Goal: Leave review/rating

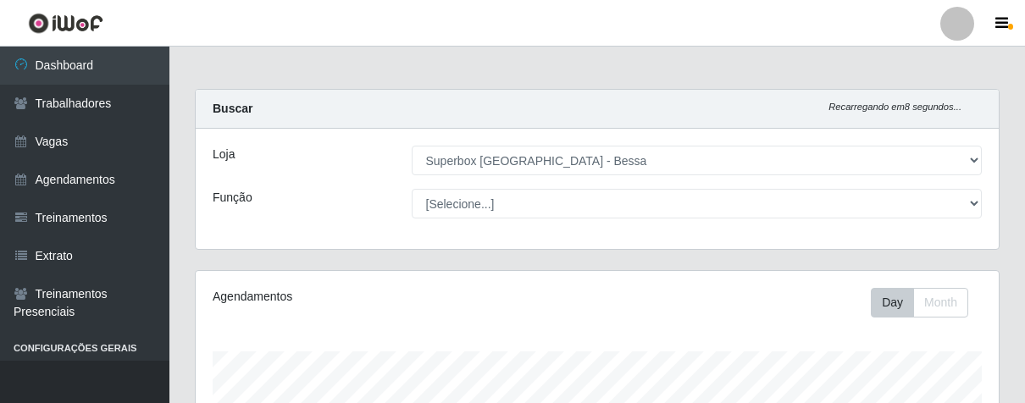
select select "206"
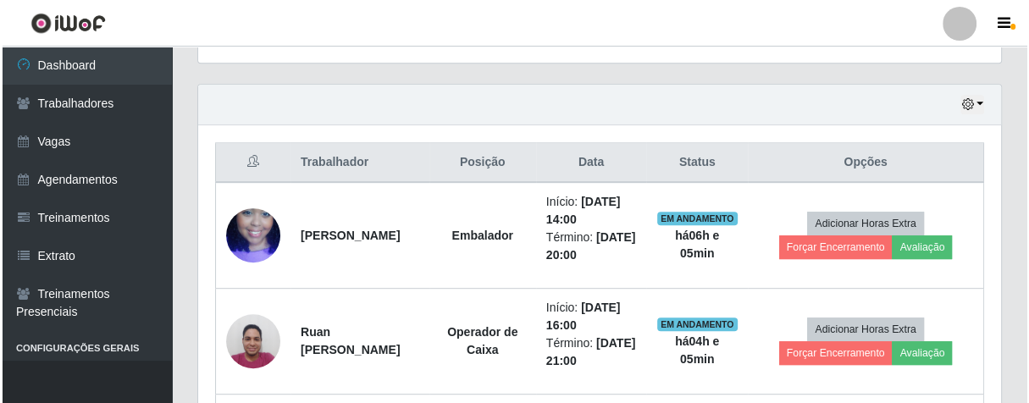
scroll to position [351, 802]
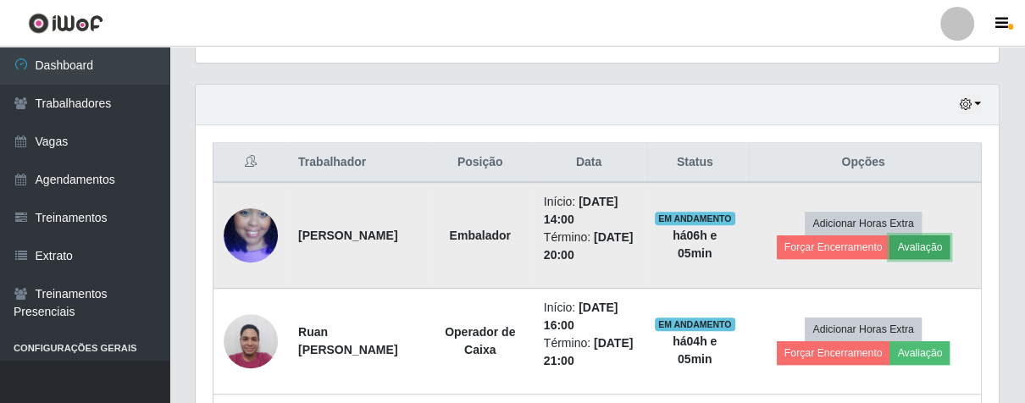
click at [922, 247] on button "Avaliação" at bounding box center [919, 247] width 60 height 24
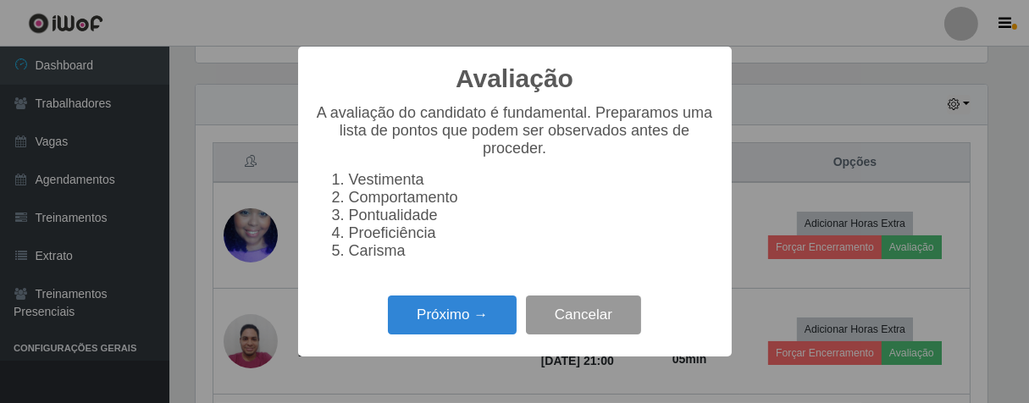
scroll to position [351, 793]
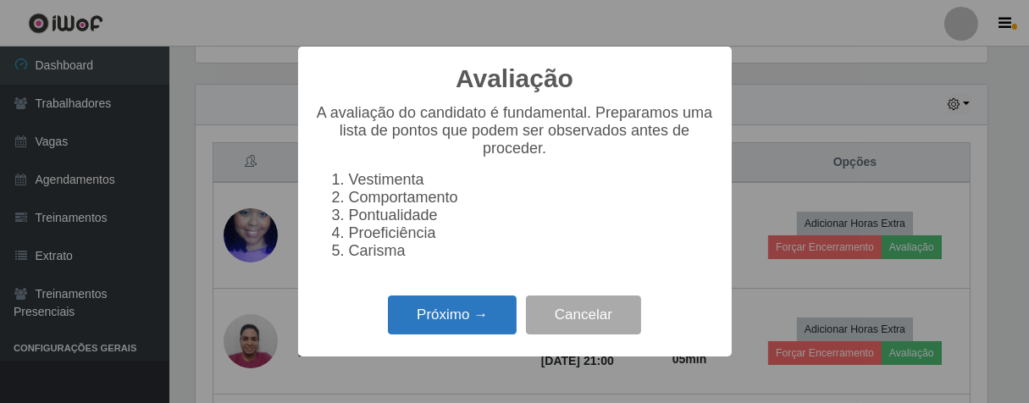
click at [492, 335] on button "Próximo →" at bounding box center [452, 316] width 129 height 40
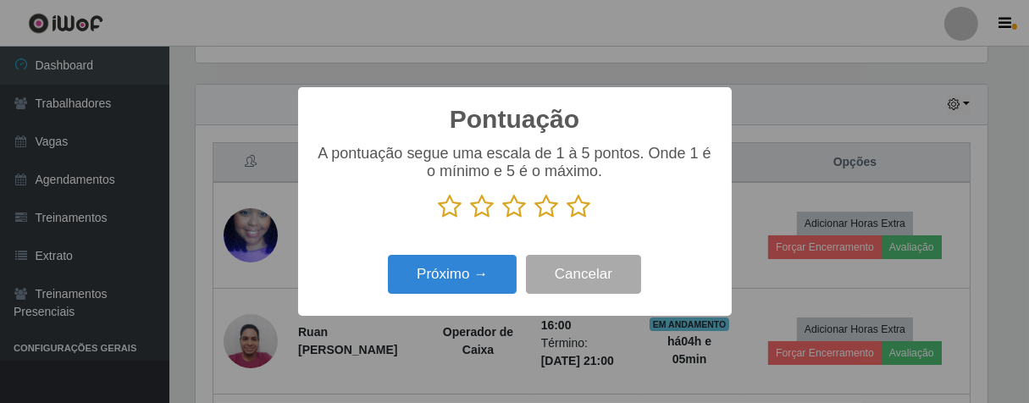
drag, startPoint x: 581, startPoint y: 211, endPoint x: 495, endPoint y: 248, distance: 93.3
click at [579, 211] on icon at bounding box center [579, 206] width 24 height 25
click at [567, 219] on input "radio" at bounding box center [567, 219] width 0 height 0
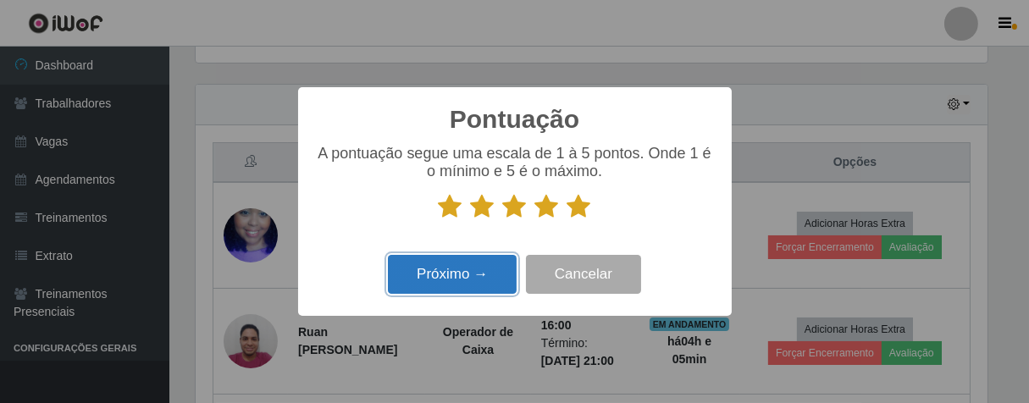
click at [474, 290] on button "Próximo →" at bounding box center [452, 275] width 129 height 40
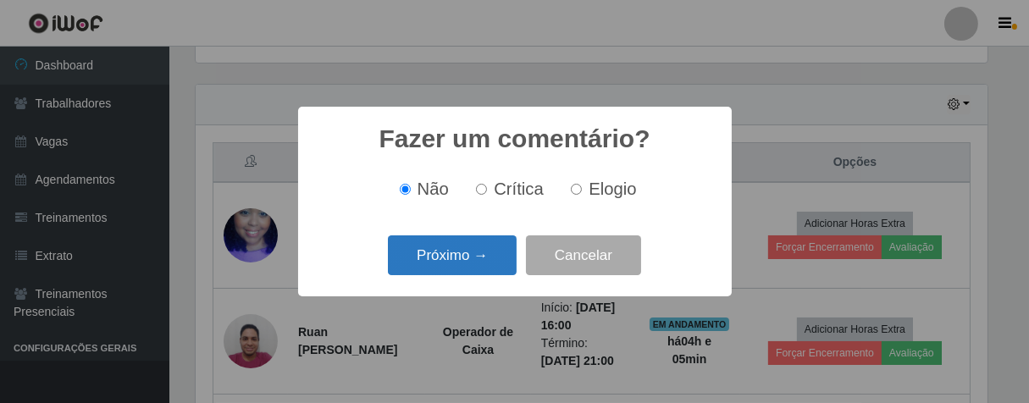
drag, startPoint x: 481, startPoint y: 277, endPoint x: 484, endPoint y: 263, distance: 14.8
click at [484, 273] on div "Próximo → Cancelar" at bounding box center [515, 255] width 400 height 48
click at [484, 258] on button "Próximo →" at bounding box center [452, 255] width 129 height 40
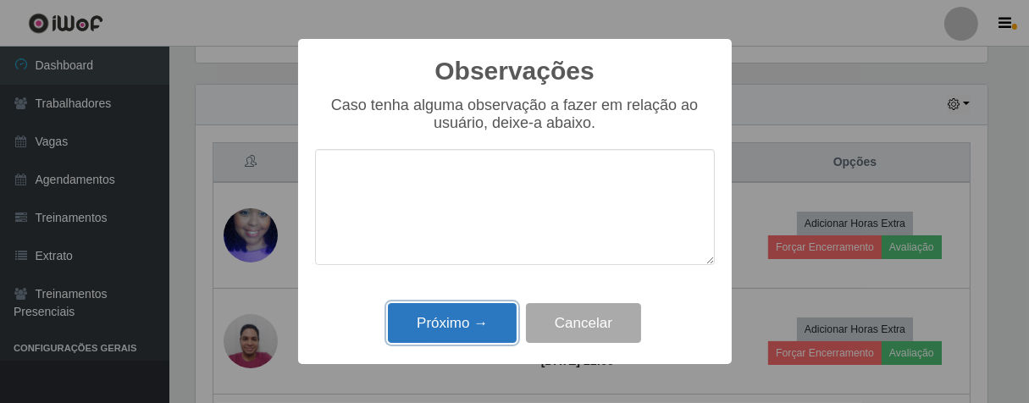
click at [477, 307] on button "Próximo →" at bounding box center [452, 323] width 129 height 40
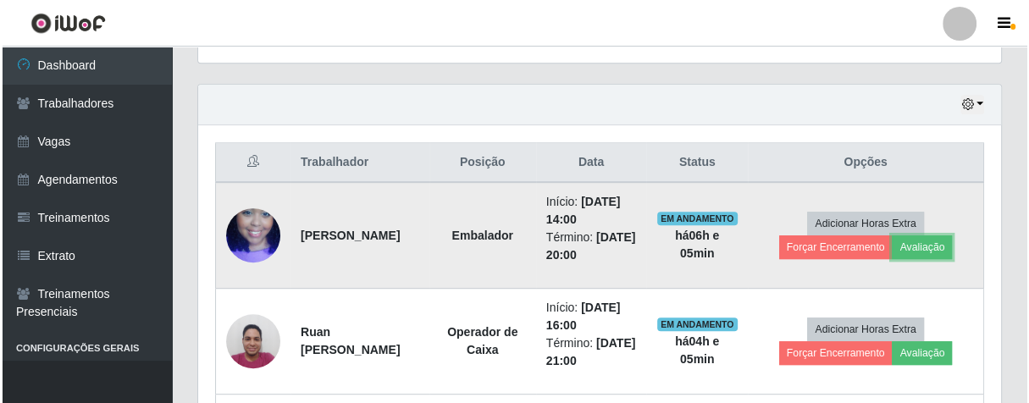
scroll to position [351, 802]
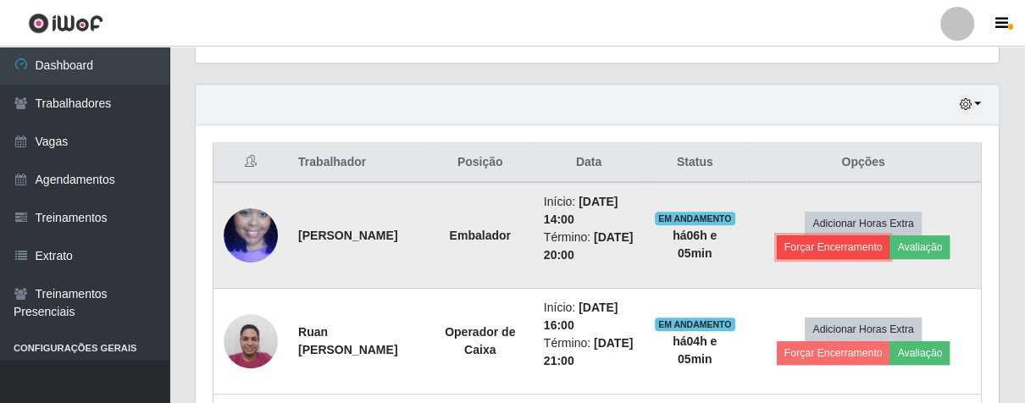
click at [809, 249] on button "Forçar Encerramento" at bounding box center [833, 247] width 113 height 24
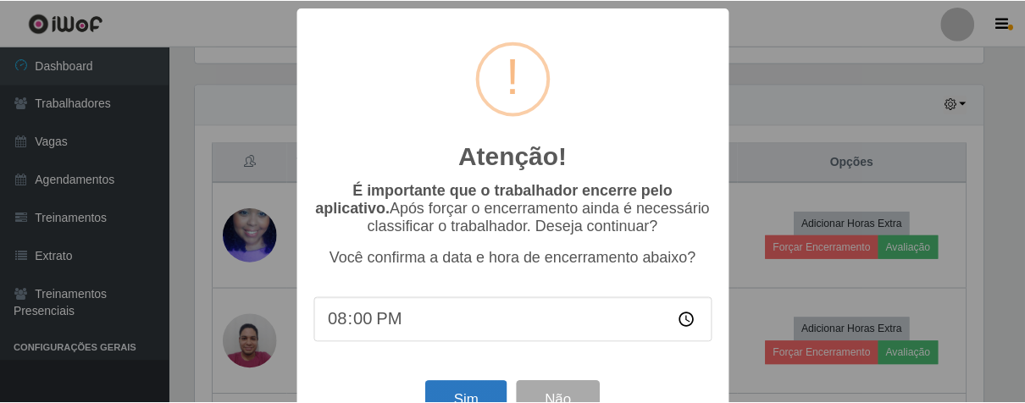
scroll to position [58, 0]
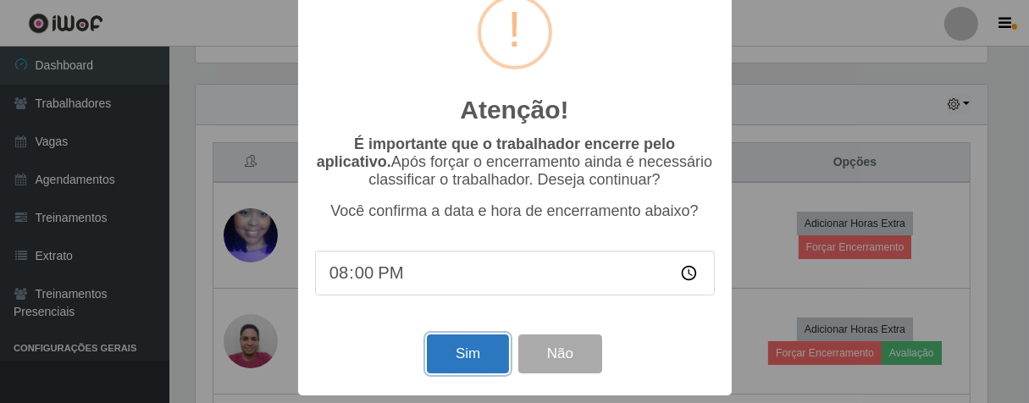
click at [490, 337] on button "Sim" at bounding box center [468, 355] width 82 height 40
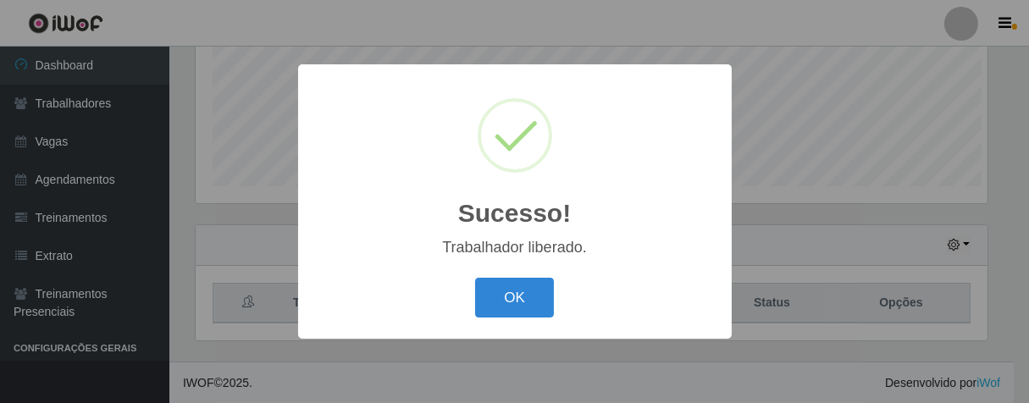
scroll to position [351, 793]
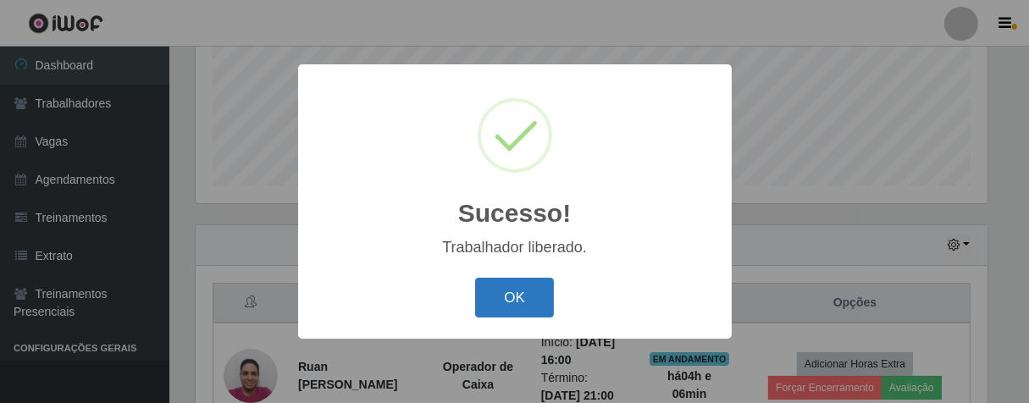
click at [529, 285] on button "OK" at bounding box center [514, 298] width 79 height 40
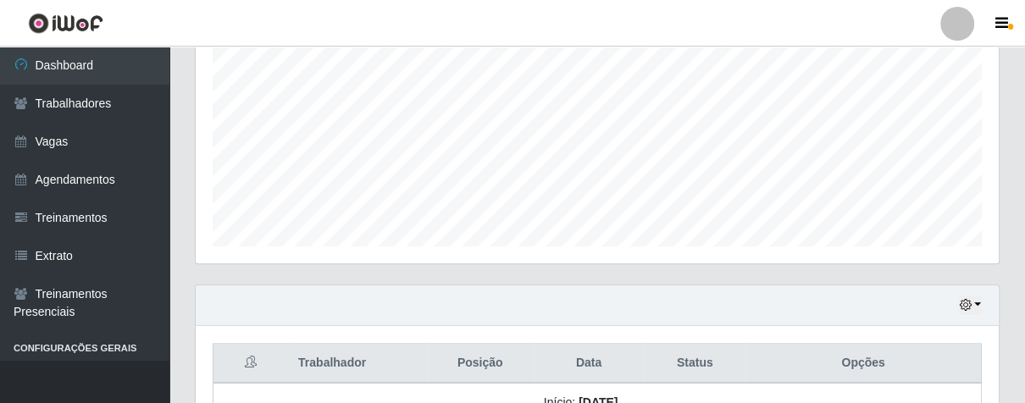
scroll to position [736, 0]
